Goal: Check status: Check status

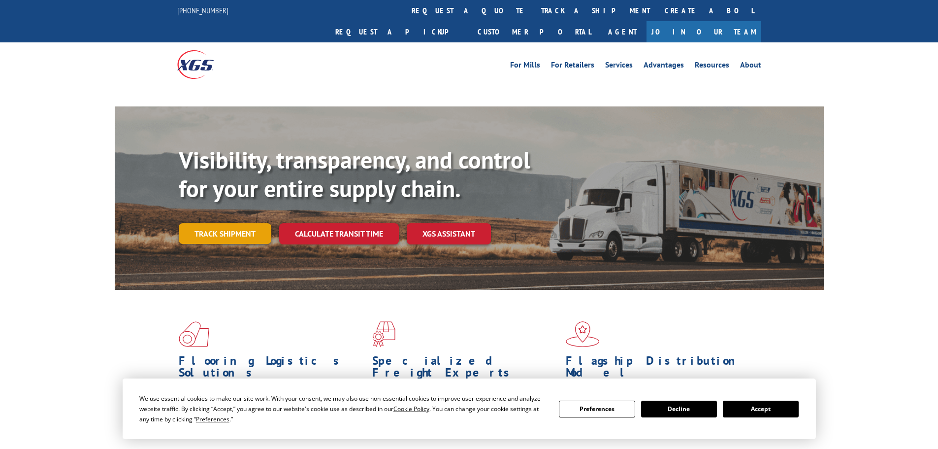
click at [227, 223] on link "Track shipment" at bounding box center [225, 233] width 93 height 21
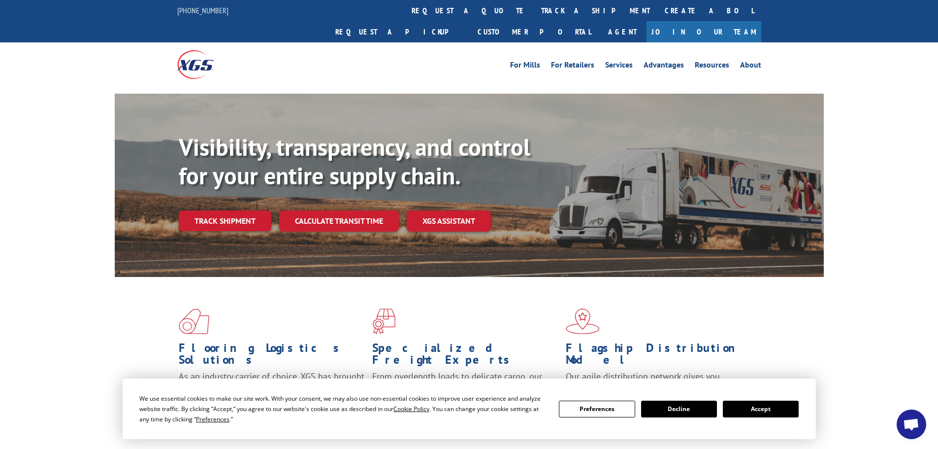
click at [746, 420] on div "We use essential cookies to make our site work. With your consent, we may also …" at bounding box center [468, 408] width 659 height 31
click at [746, 413] on button "Accept" at bounding box center [761, 408] width 76 height 17
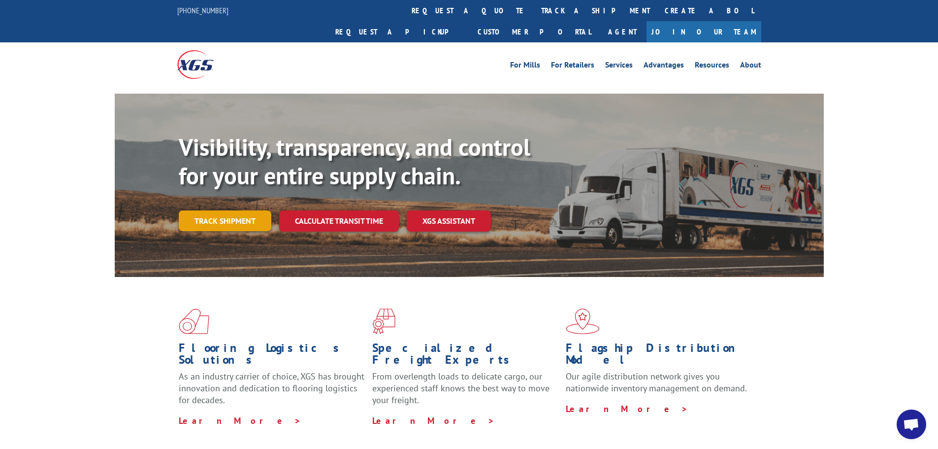
click at [218, 210] on link "Track shipment" at bounding box center [225, 220] width 93 height 21
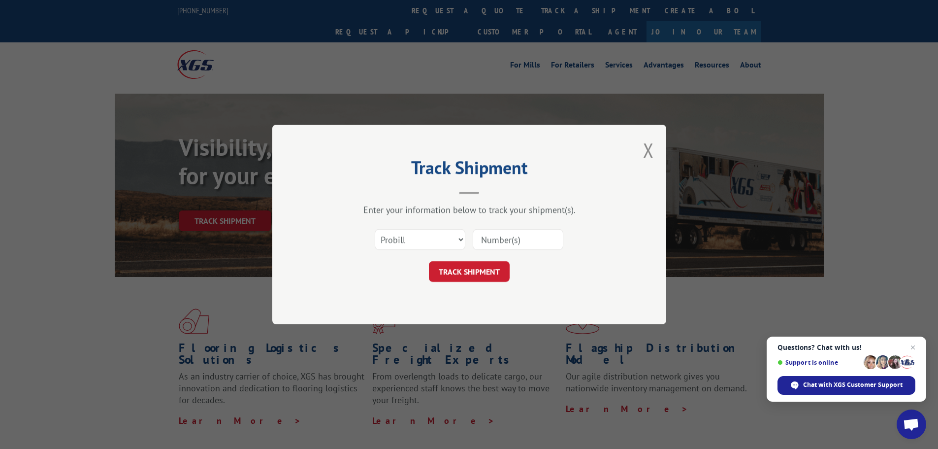
click at [504, 244] on input at bounding box center [518, 239] width 91 height 21
paste input "700459407"
type input "700459407"
click at [498, 262] on button "TRACK SHIPMENT" at bounding box center [469, 271] width 81 height 21
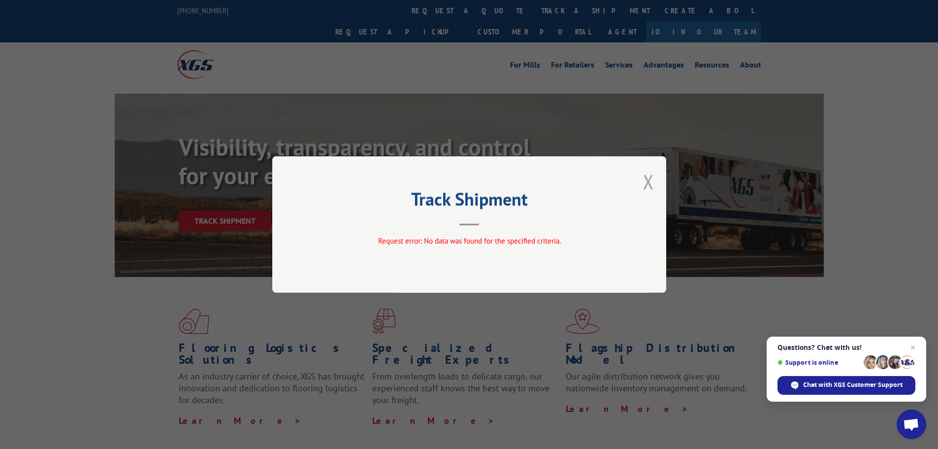
click at [650, 184] on button "Close modal" at bounding box center [648, 181] width 11 height 26
